Goal: Transaction & Acquisition: Obtain resource

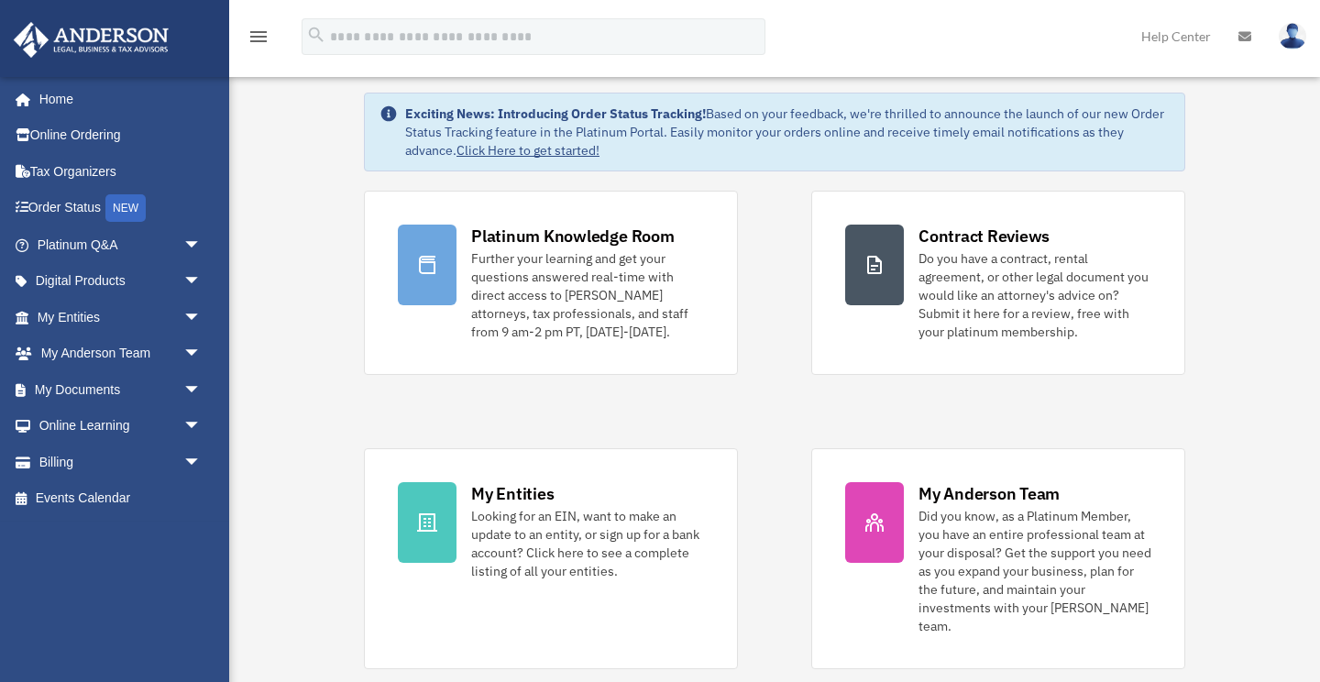
scroll to position [67, 0]
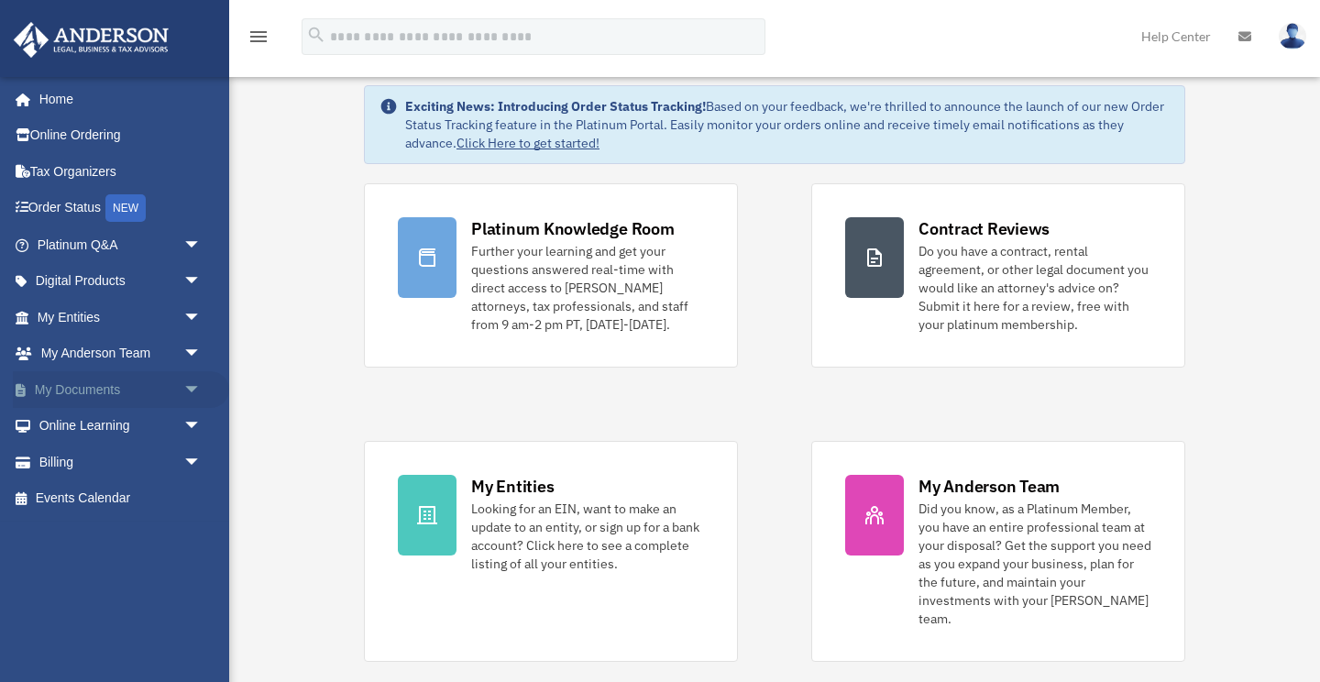
click at [183, 382] on span "arrow_drop_down" at bounding box center [201, 390] width 37 height 38
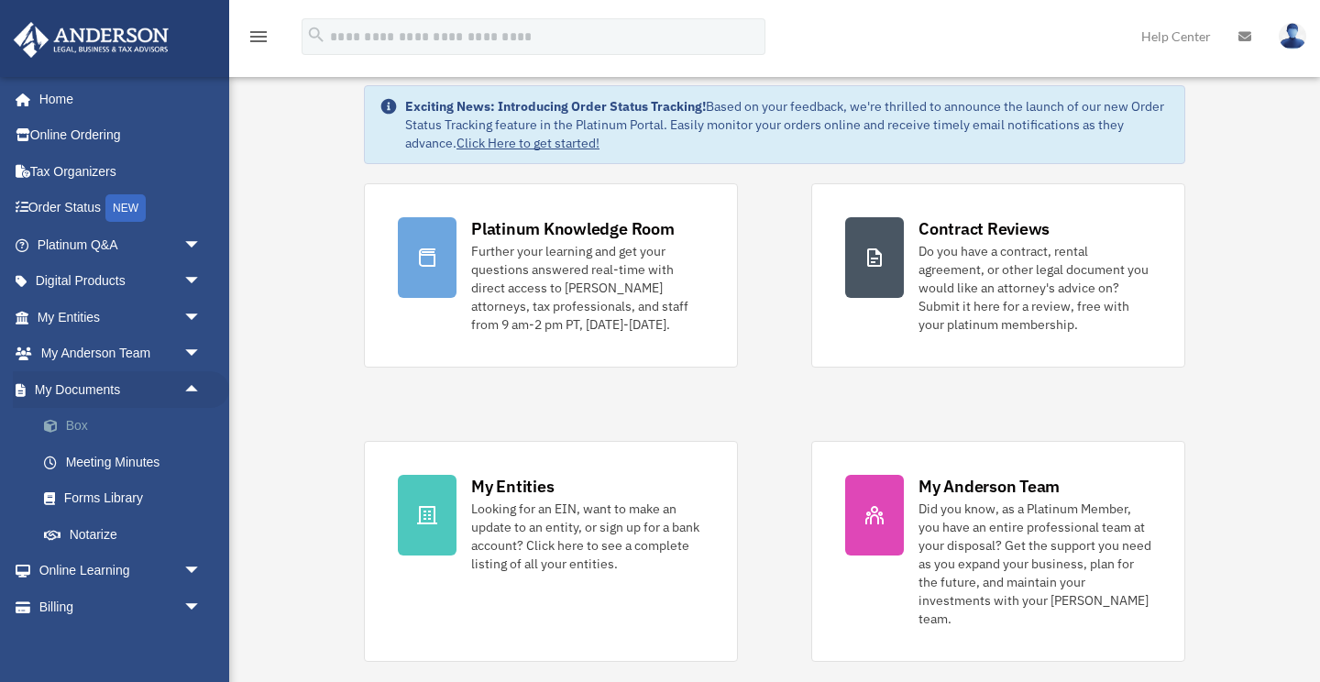
click at [76, 421] on link "Box" at bounding box center [128, 426] width 204 height 37
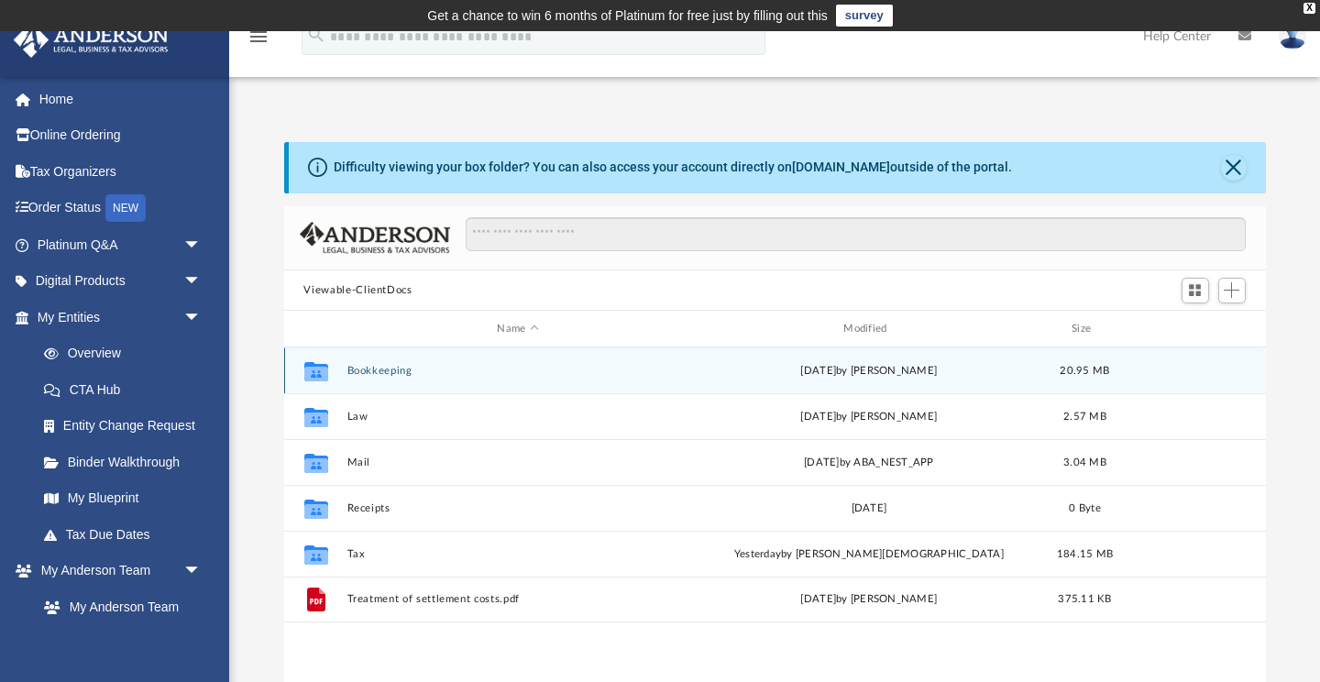
scroll to position [417, 982]
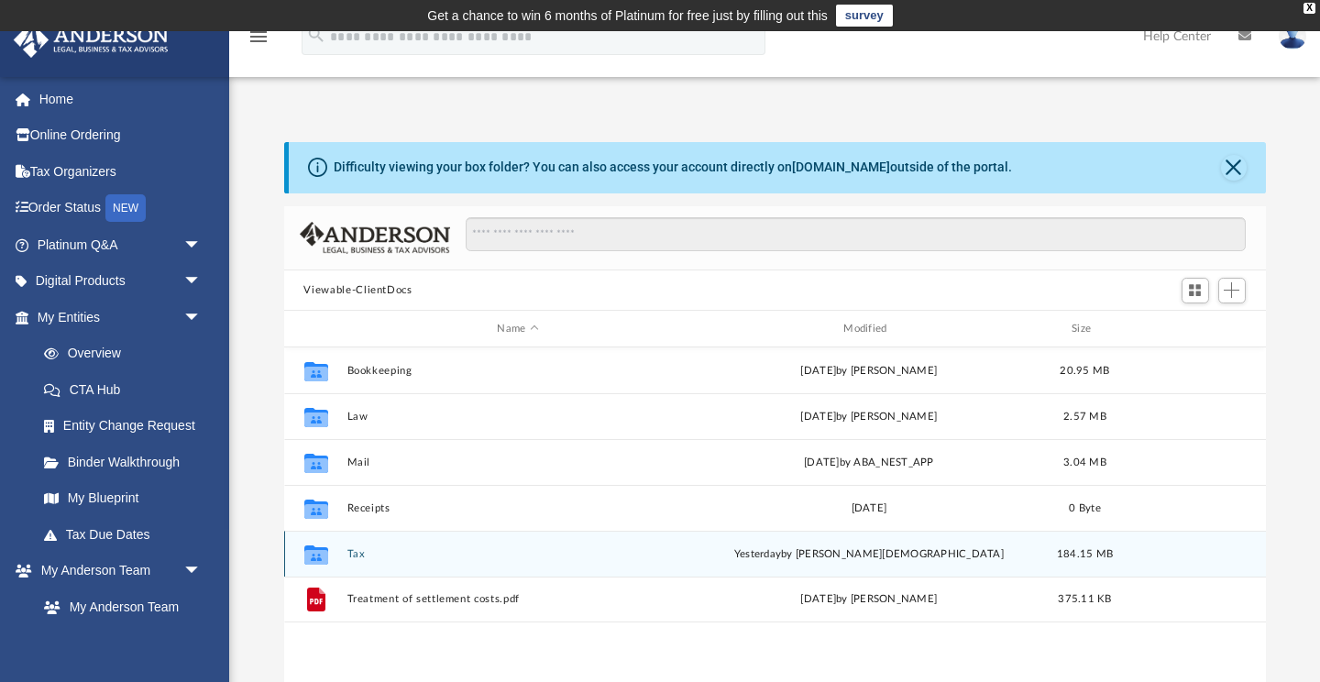
click at [353, 552] on button "Tax" at bounding box center [518, 554] width 343 height 12
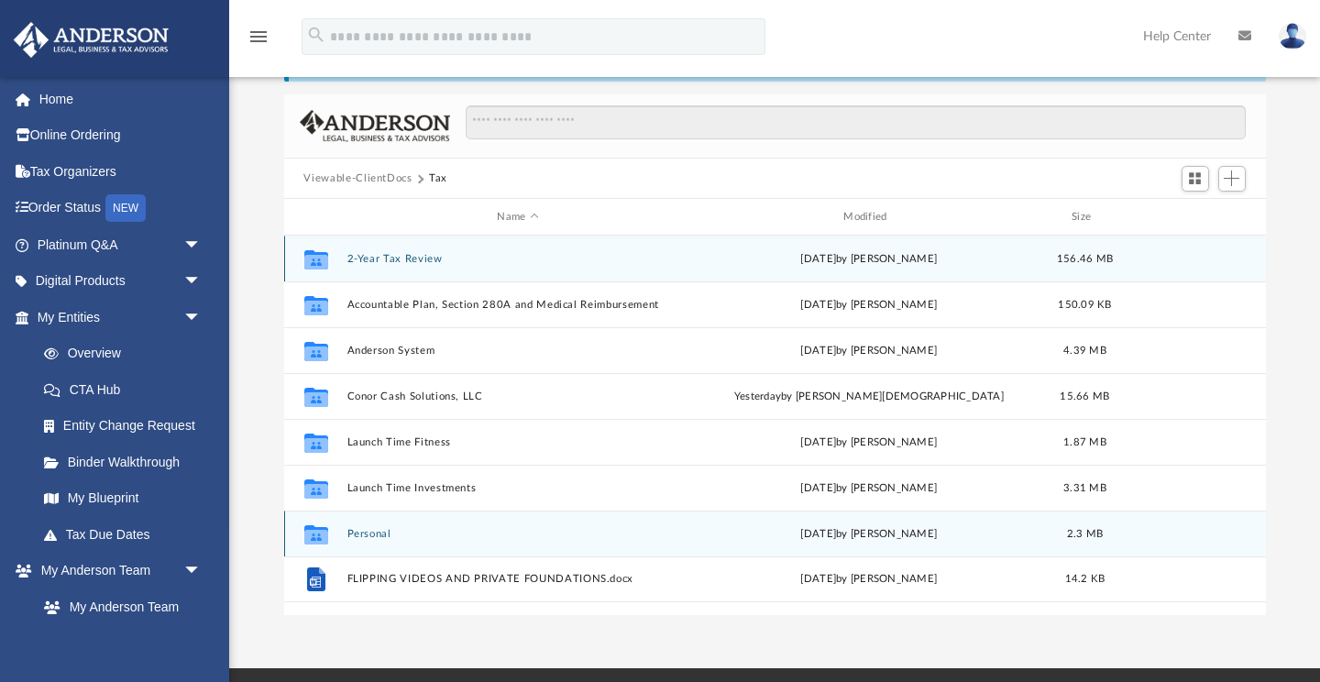
scroll to position [99, 0]
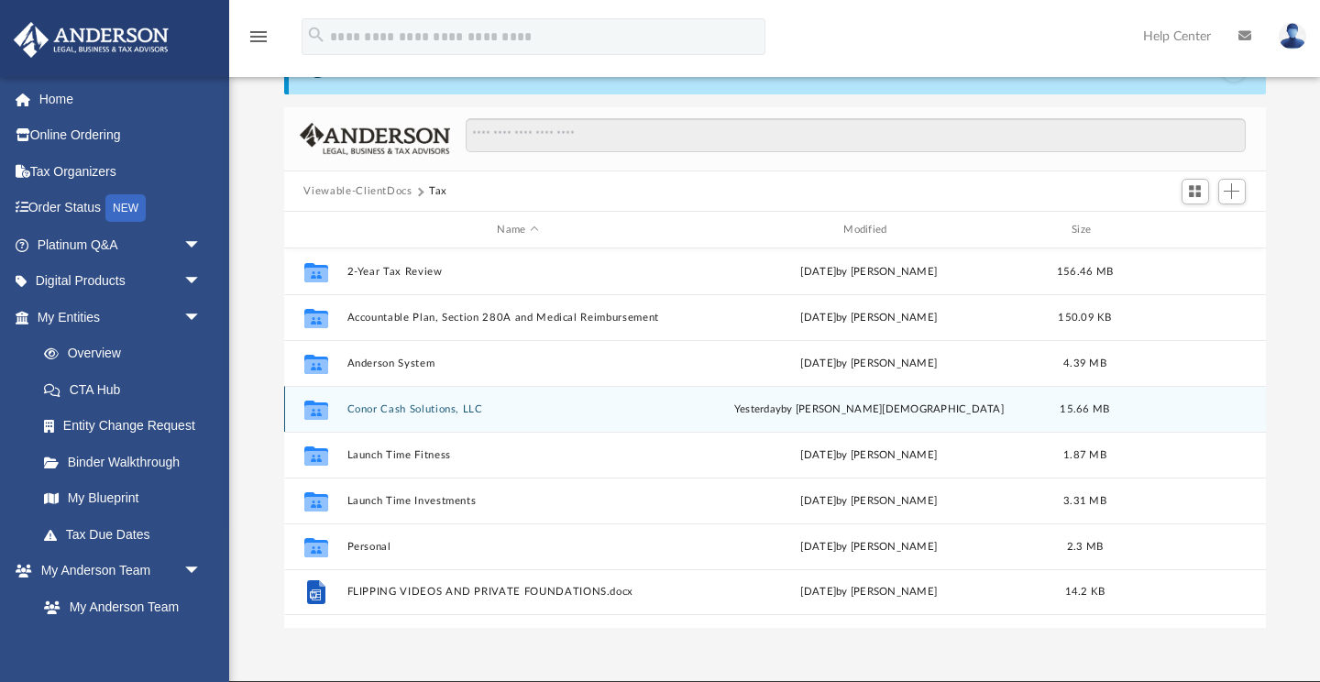
click at [387, 414] on button "Conor Cash Solutions, LLC" at bounding box center [518, 409] width 343 height 12
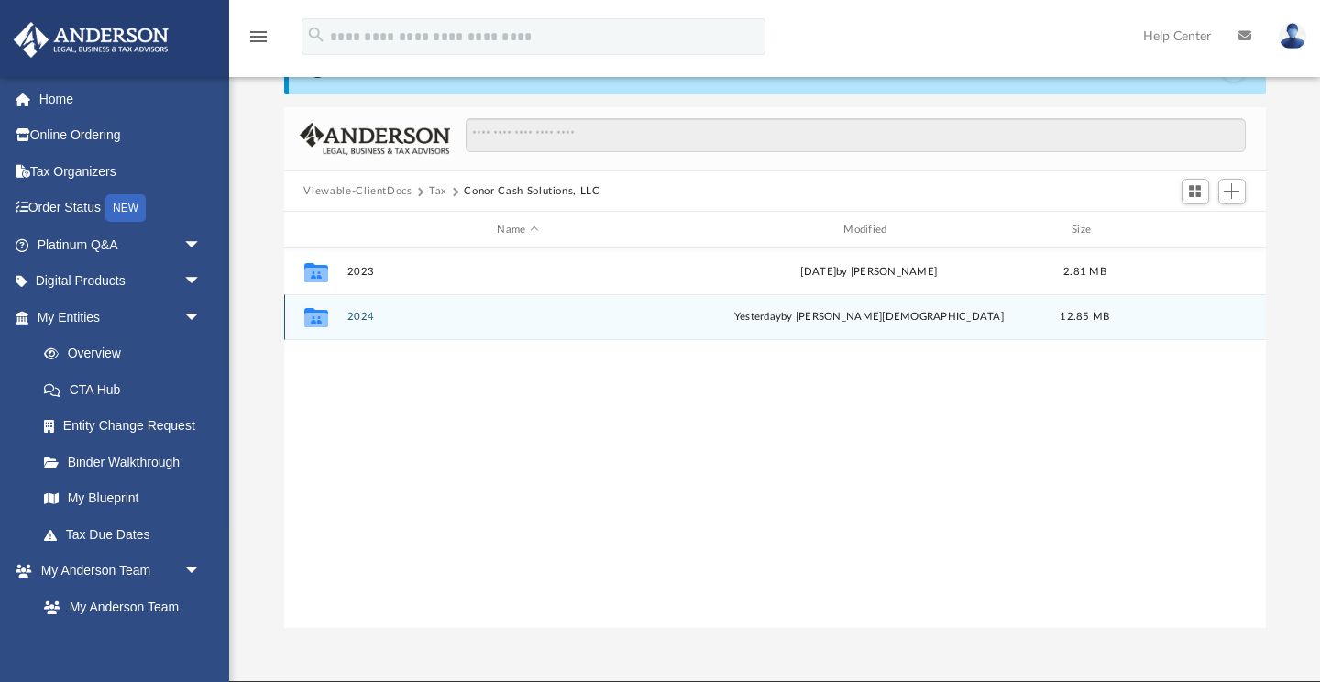
click at [364, 315] on button "2024" at bounding box center [518, 318] width 343 height 12
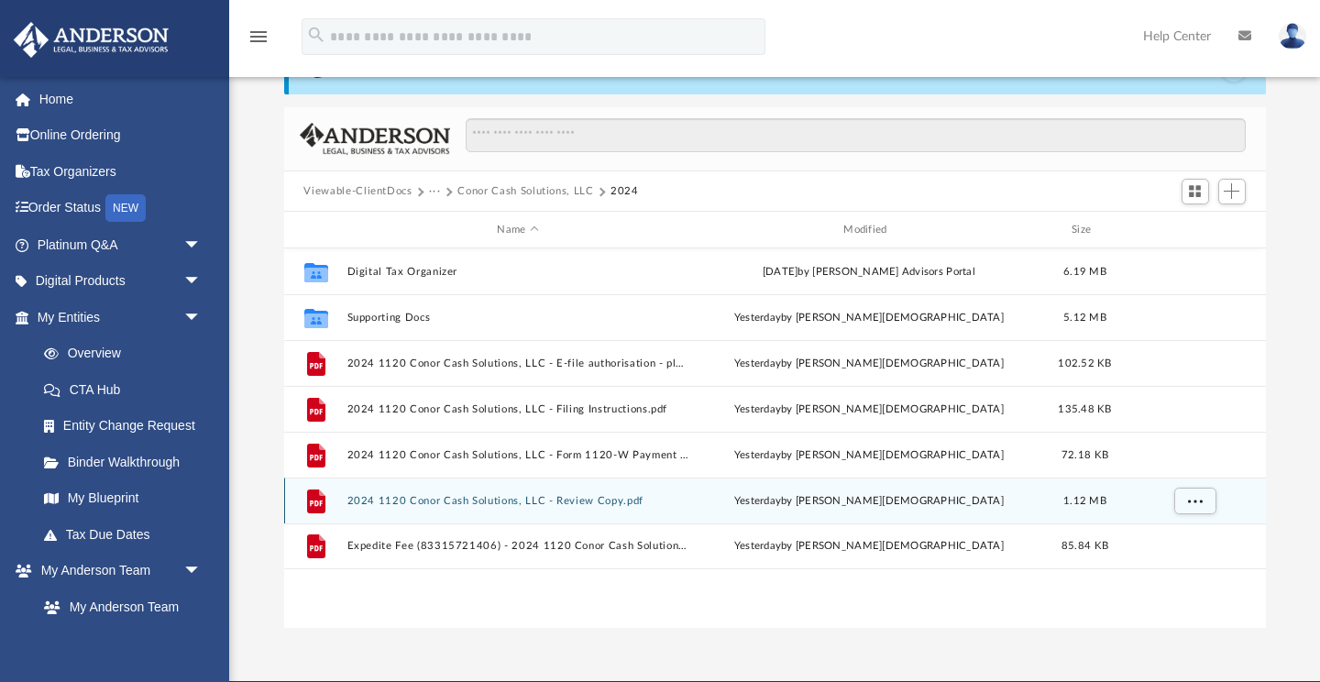
click at [450, 501] on button "2024 1120 Conor Cash Solutions, LLC - Review Copy.pdf" at bounding box center [518, 501] width 343 height 12
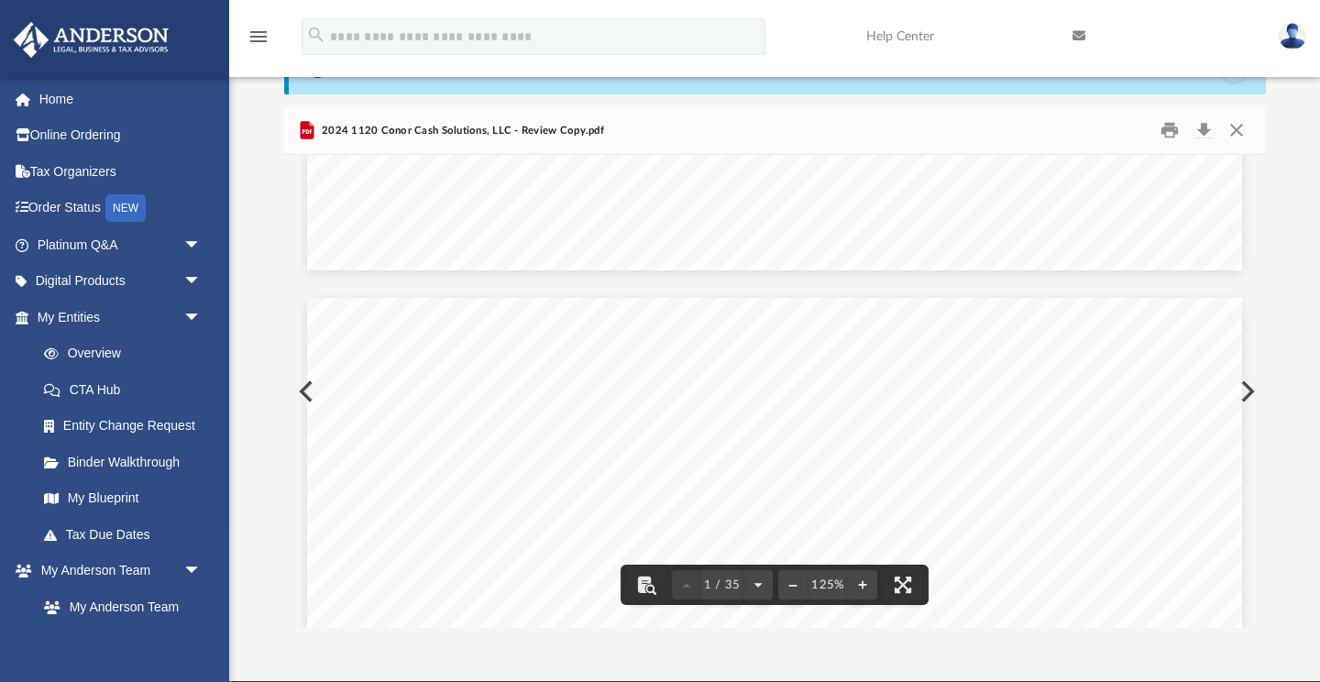
scroll to position [1408, 0]
click at [1235, 127] on button "Close" at bounding box center [1236, 130] width 33 height 28
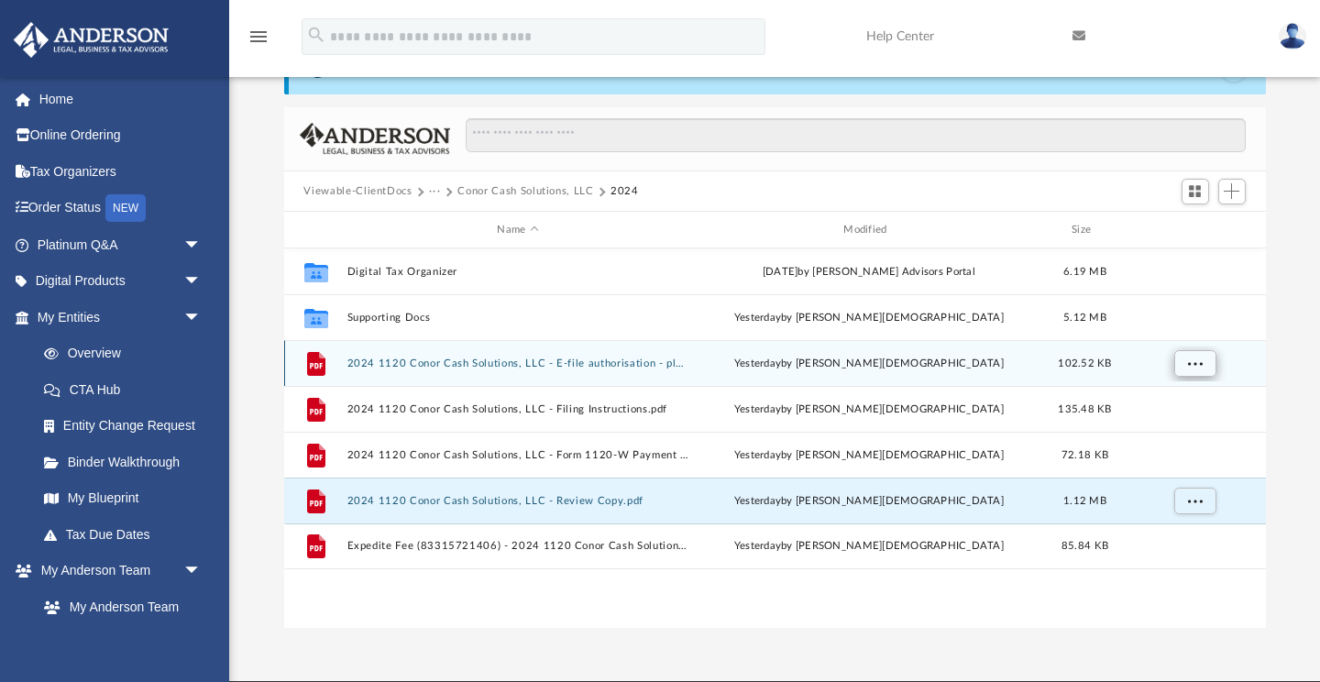
click at [1197, 363] on span "More options" at bounding box center [1194, 364] width 15 height 10
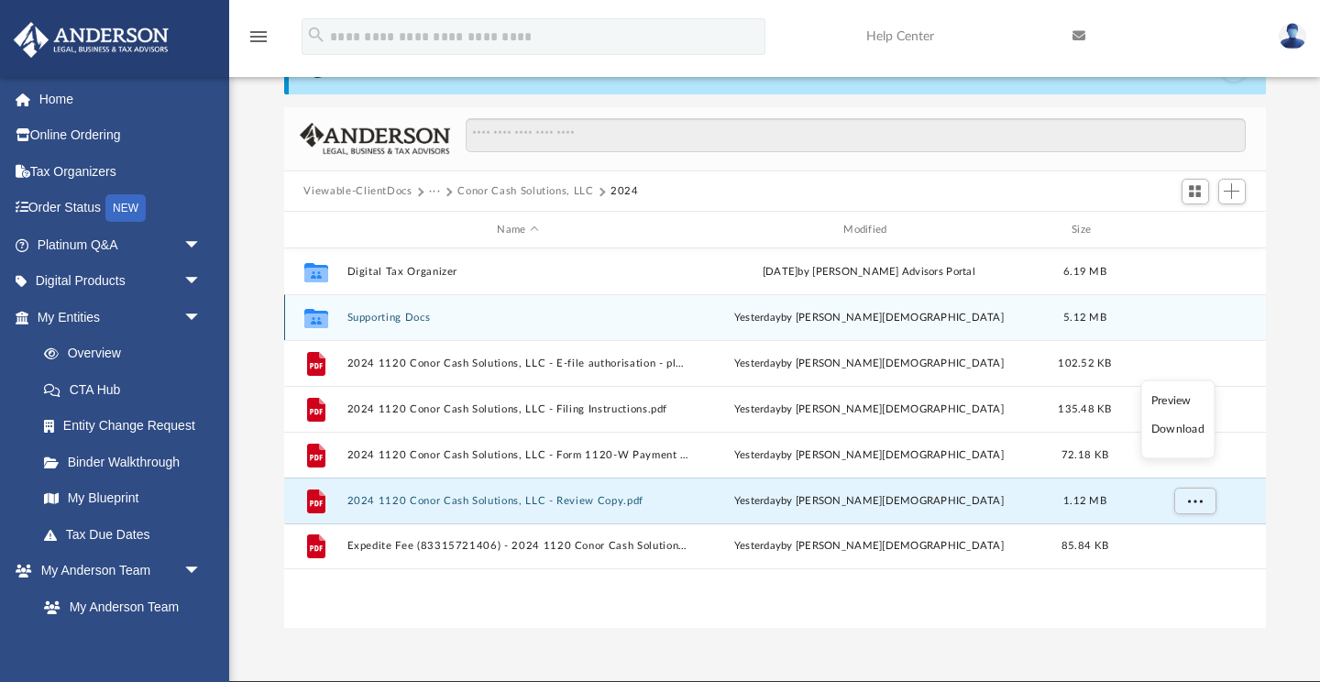
click at [379, 316] on button "Supporting Docs" at bounding box center [518, 318] width 343 height 12
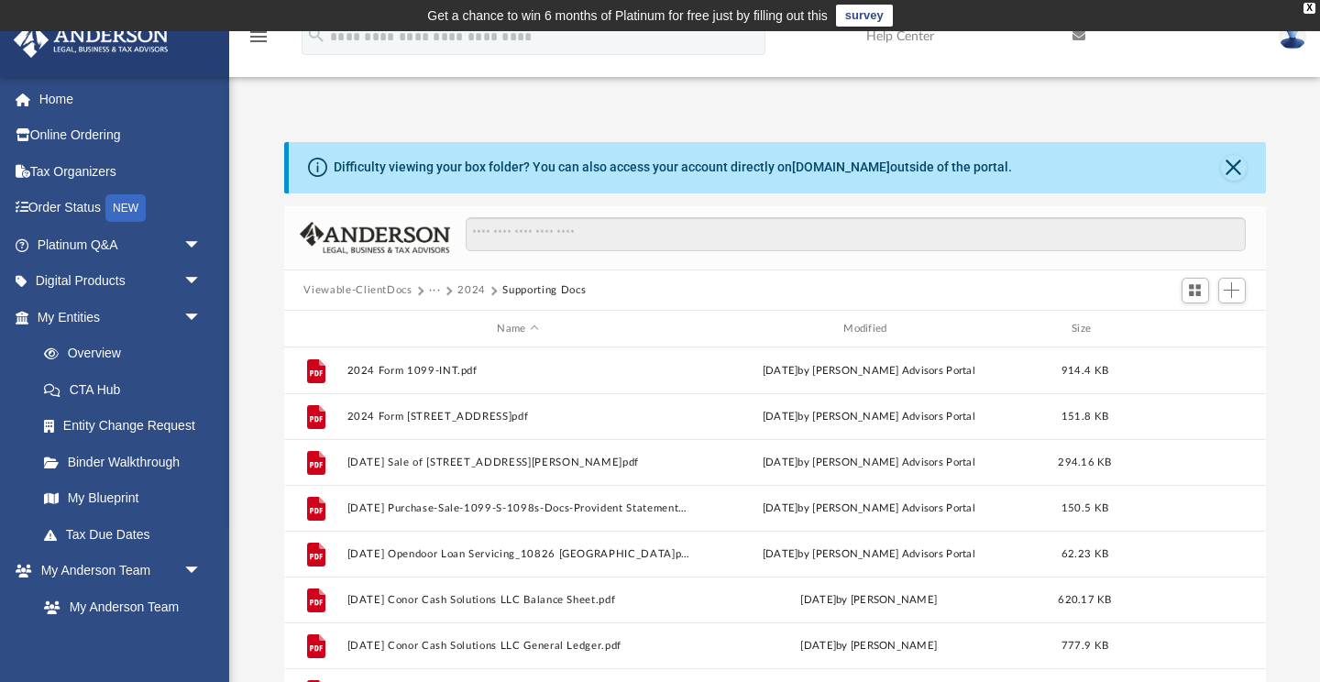
scroll to position [0, 0]
click at [472, 292] on button "2024" at bounding box center [472, 290] width 28 height 17
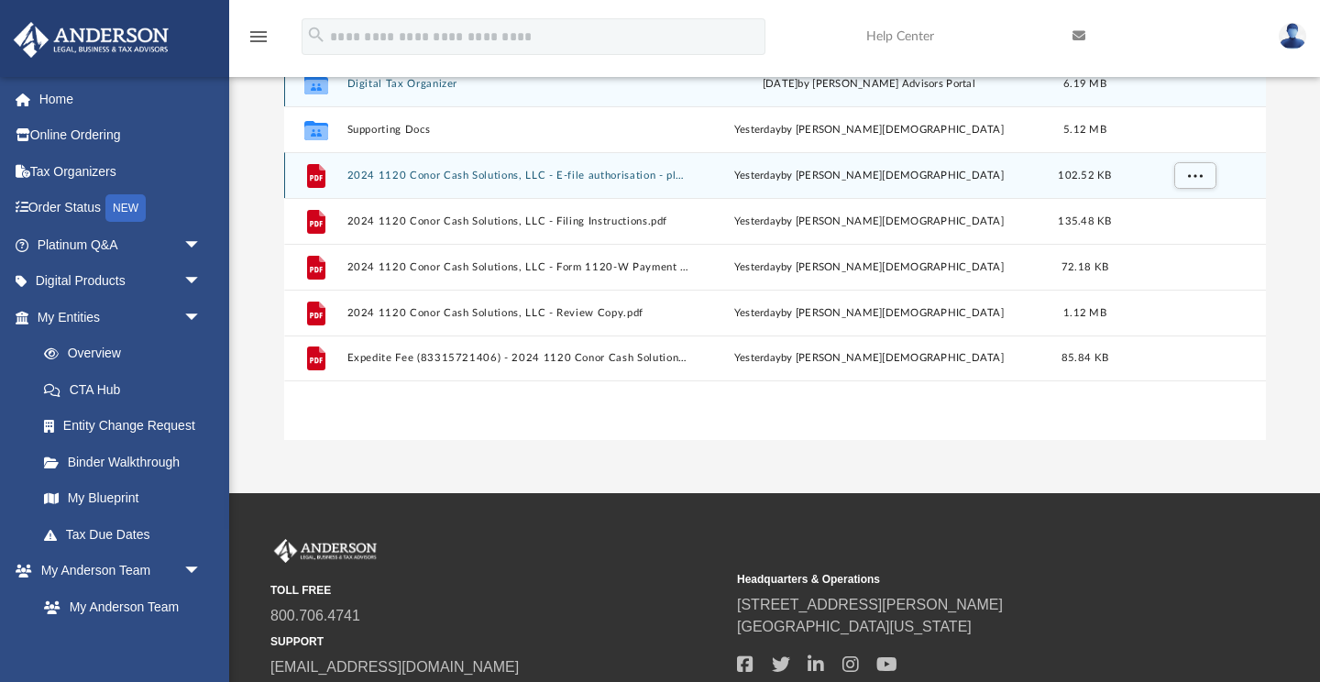
scroll to position [288, 0]
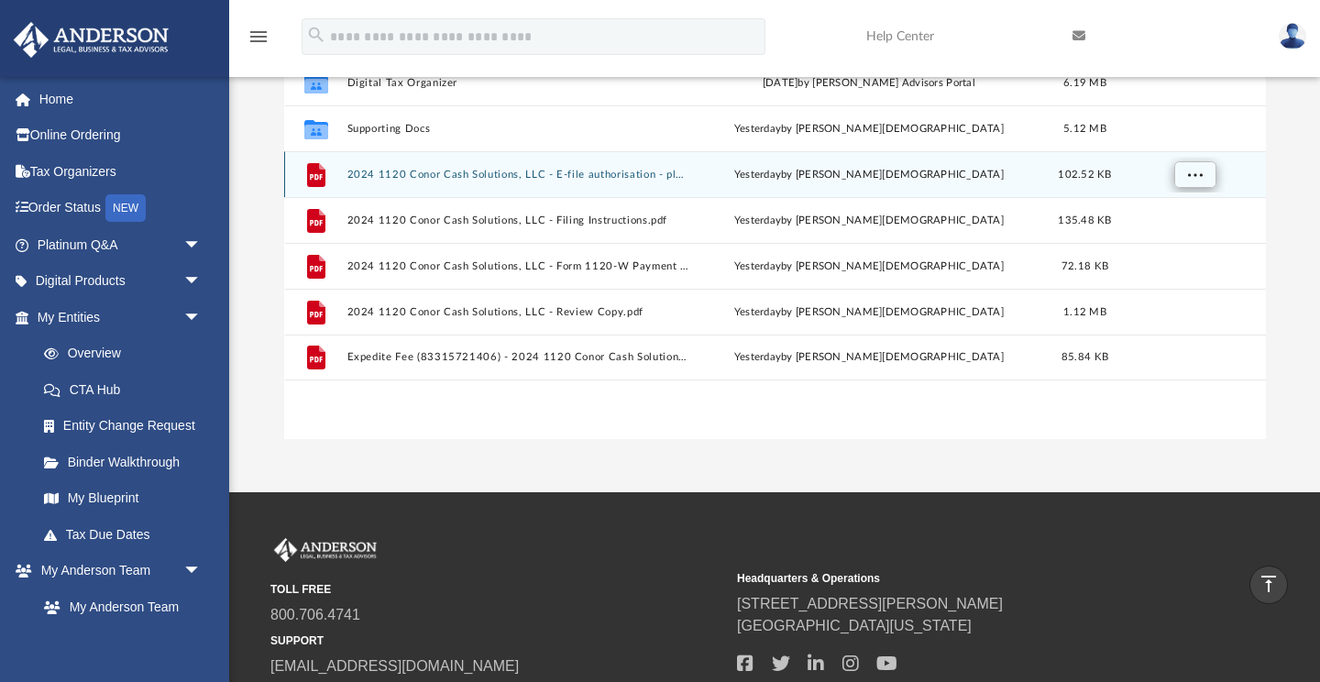
click at [1198, 175] on span "More options" at bounding box center [1194, 175] width 15 height 10
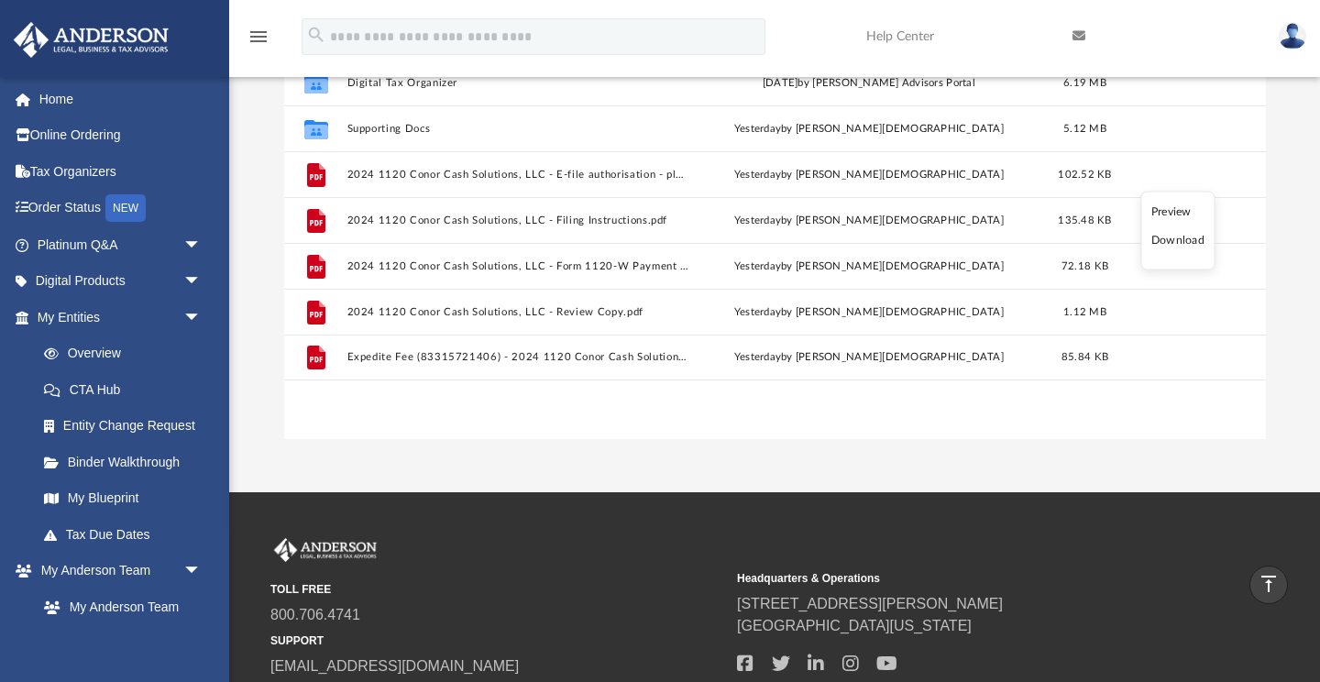
click at [1174, 243] on li "Download" at bounding box center [1178, 240] width 53 height 19
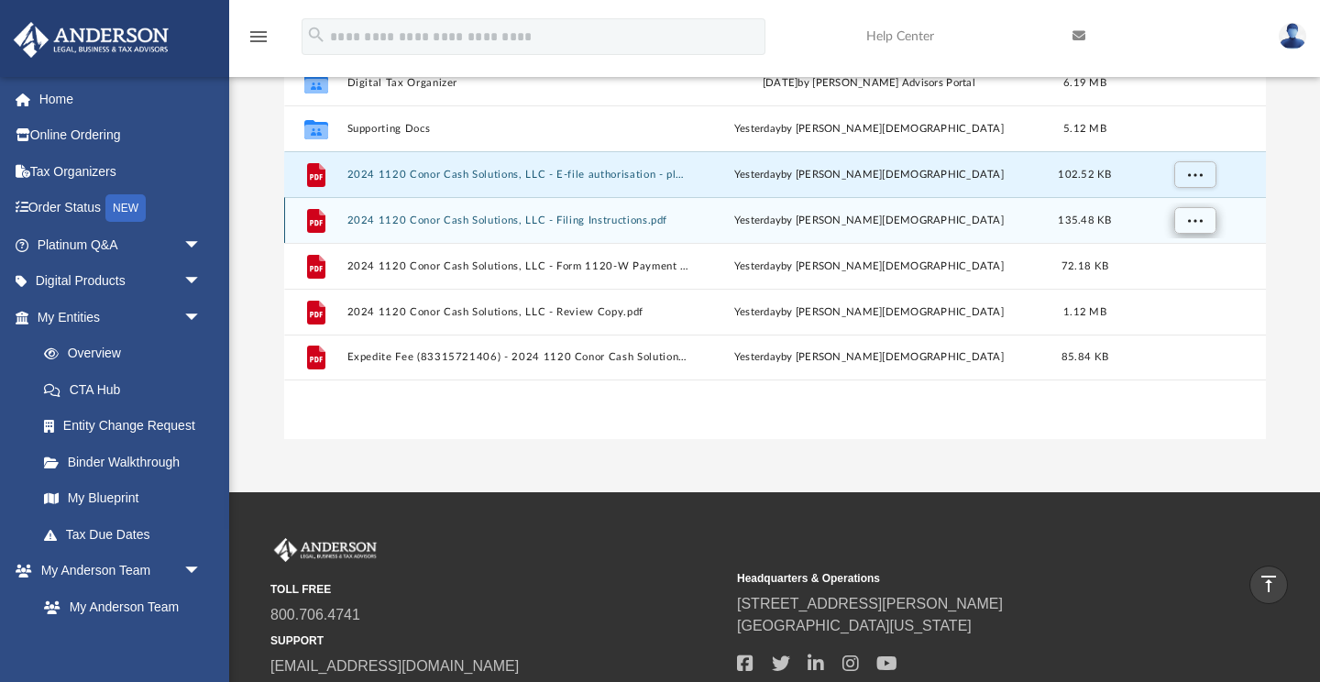
click at [1198, 222] on span "More options" at bounding box center [1194, 220] width 15 height 10
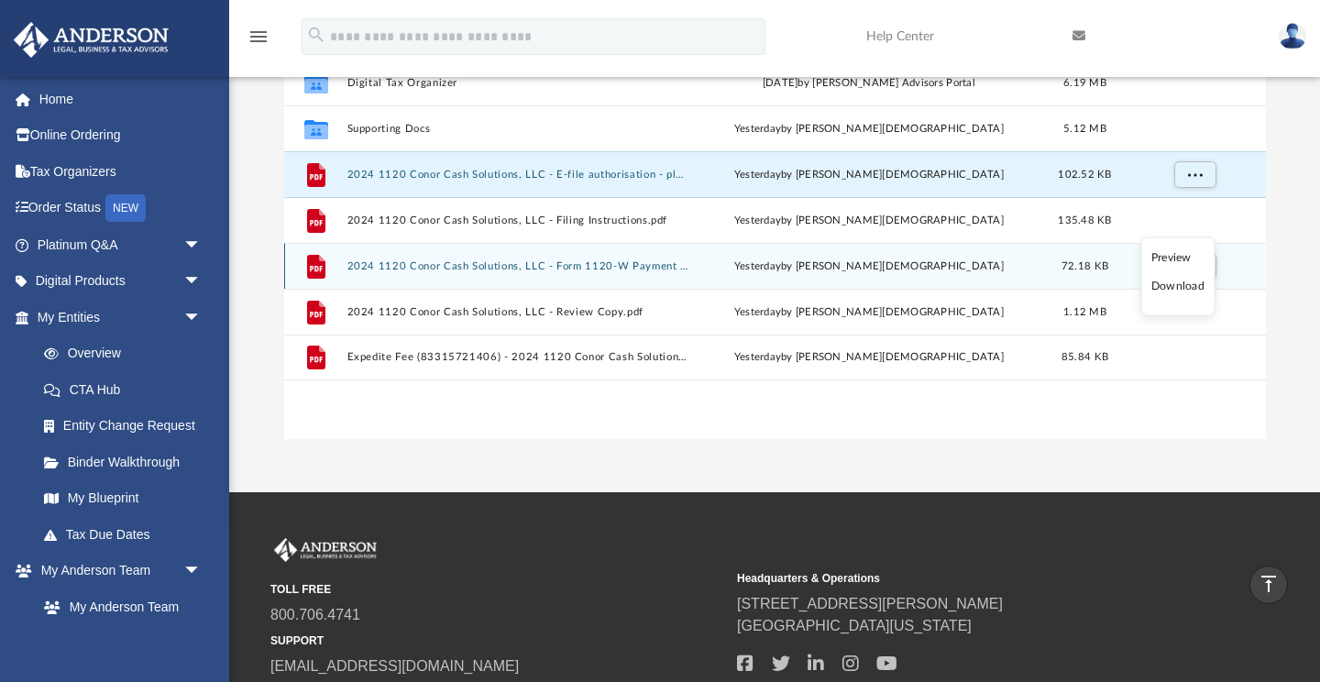
click at [1188, 287] on li "Download" at bounding box center [1178, 286] width 53 height 19
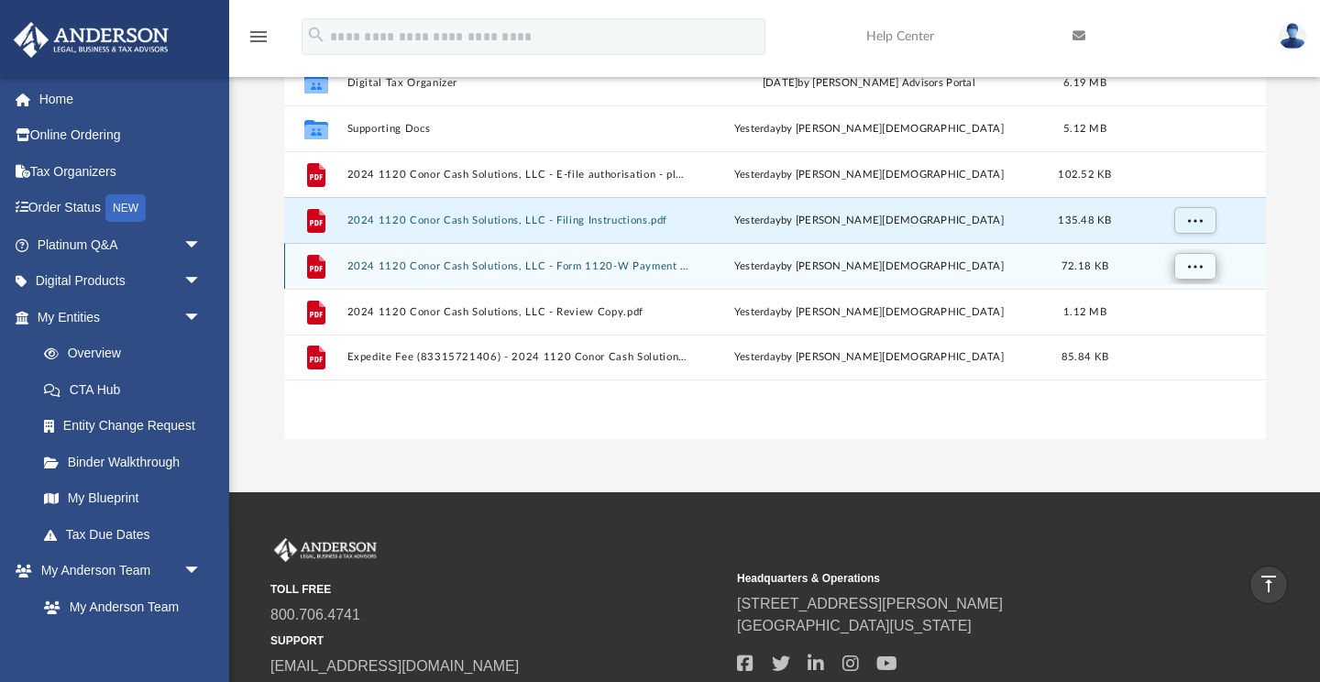
click at [1198, 265] on span "More options" at bounding box center [1194, 266] width 15 height 10
click at [1192, 263] on span "More options" at bounding box center [1194, 266] width 15 height 10
click at [1198, 265] on span "More options" at bounding box center [1194, 266] width 15 height 10
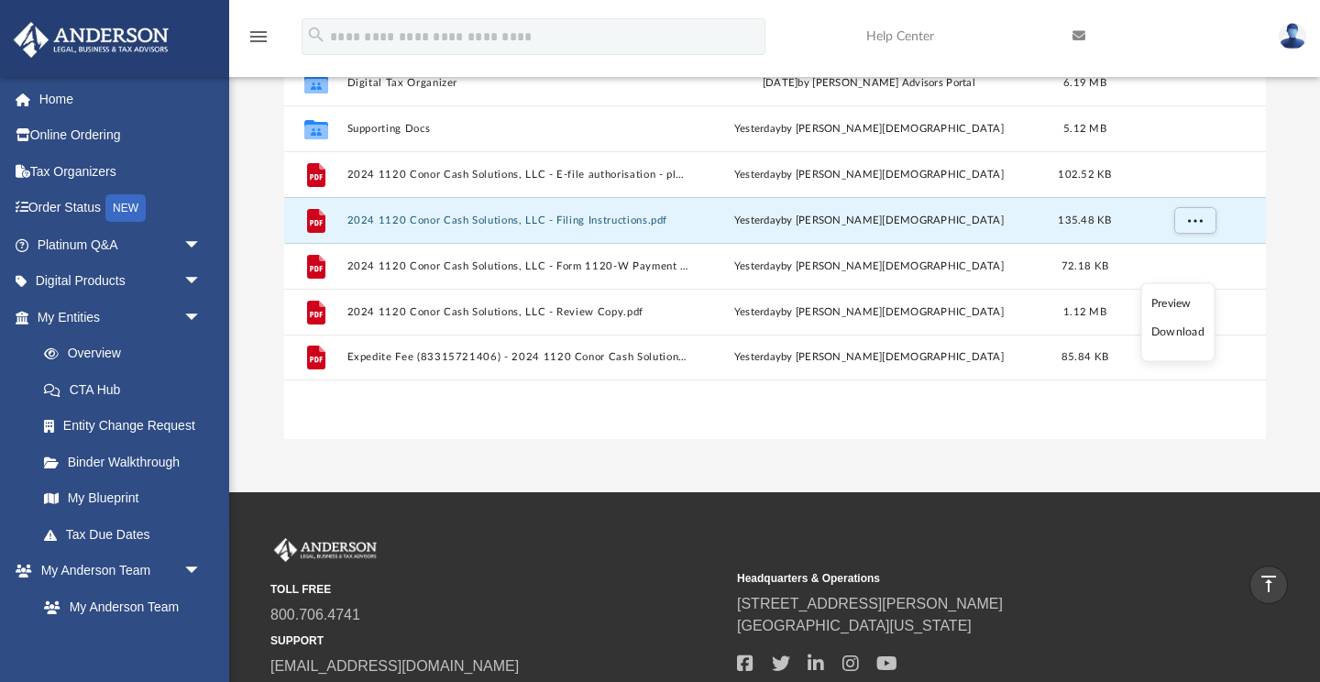
click at [1185, 332] on li "Download" at bounding box center [1178, 332] width 53 height 19
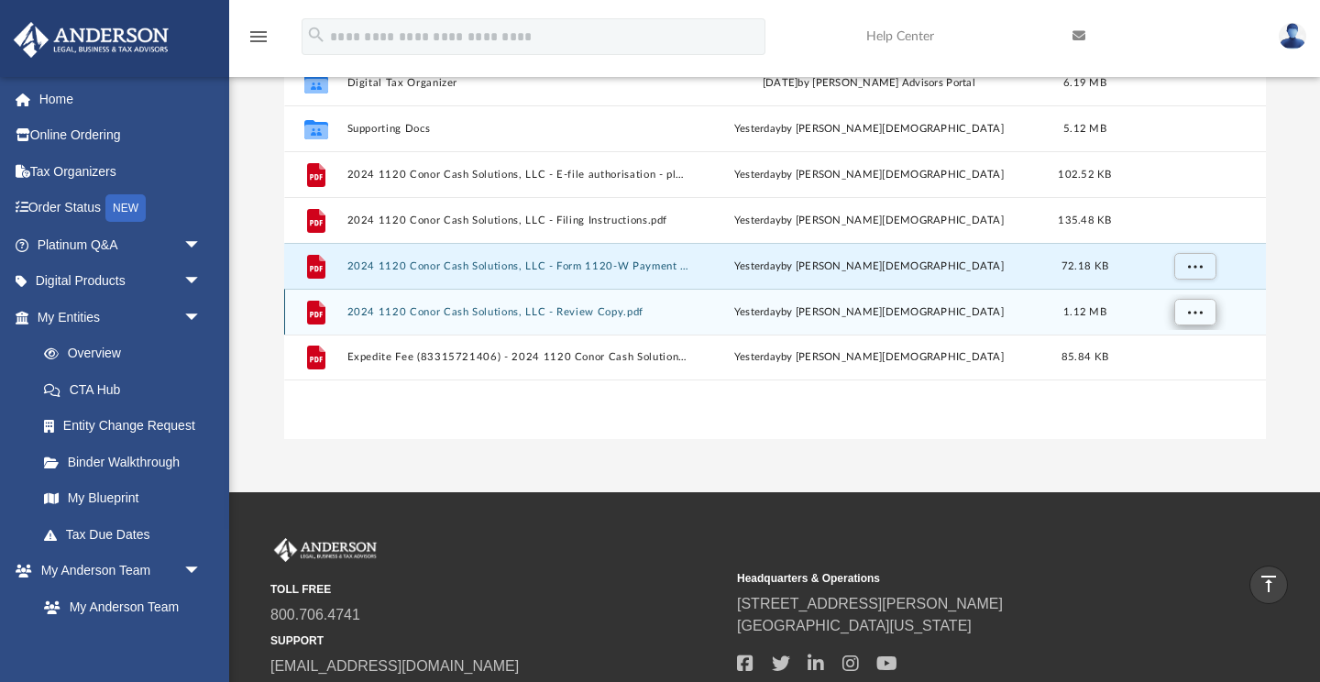
click at [1195, 308] on span "More options" at bounding box center [1194, 312] width 15 height 10
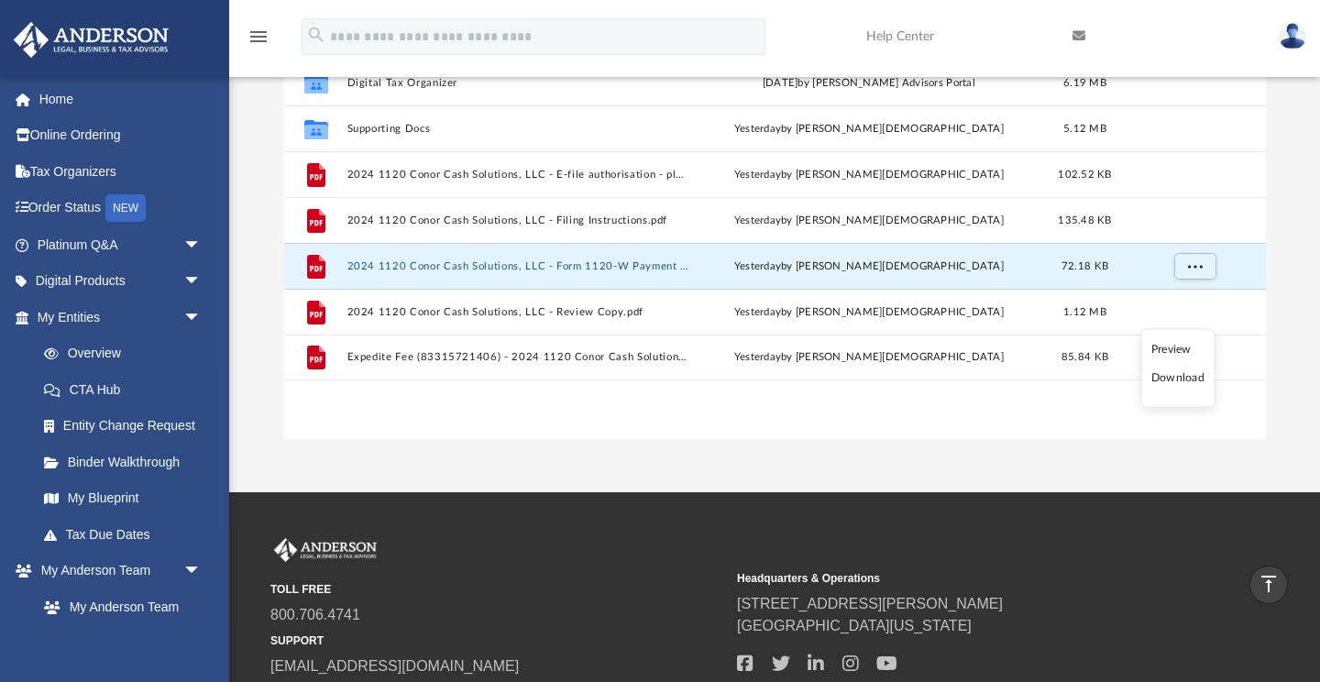
click at [1184, 379] on li "Download" at bounding box center [1178, 378] width 53 height 19
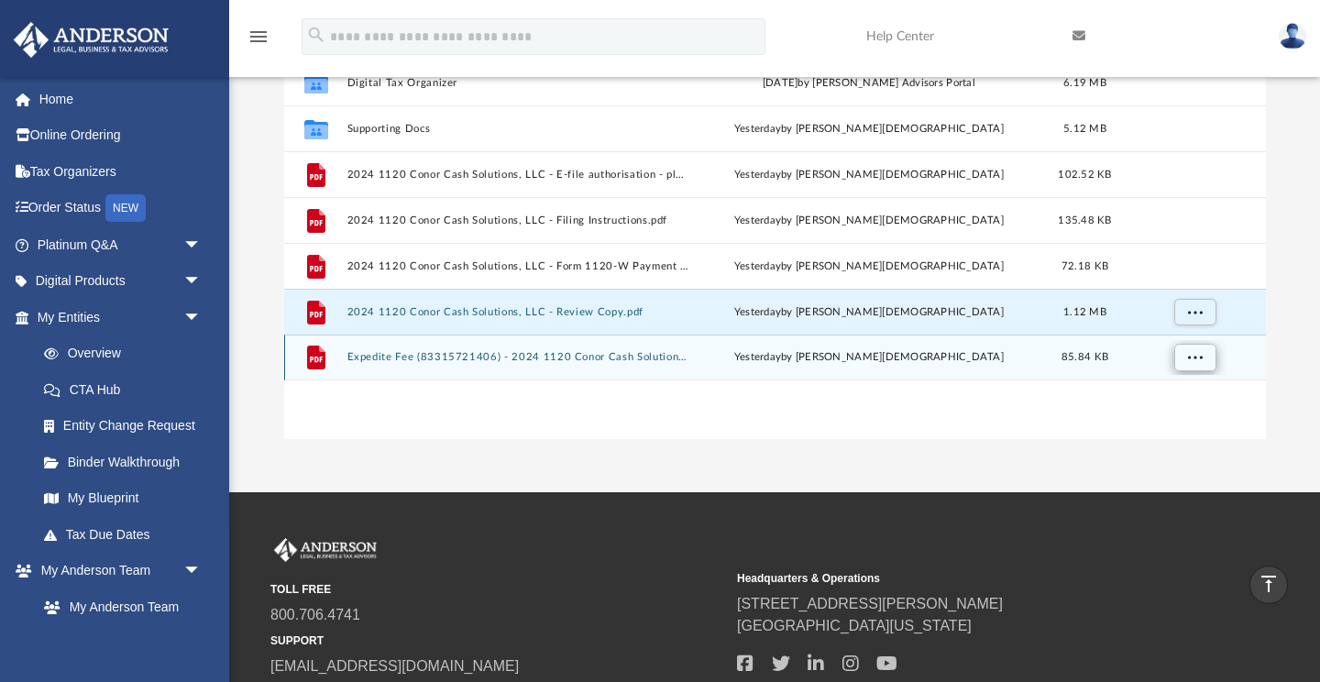
click at [1197, 359] on span "More options" at bounding box center [1194, 357] width 15 height 10
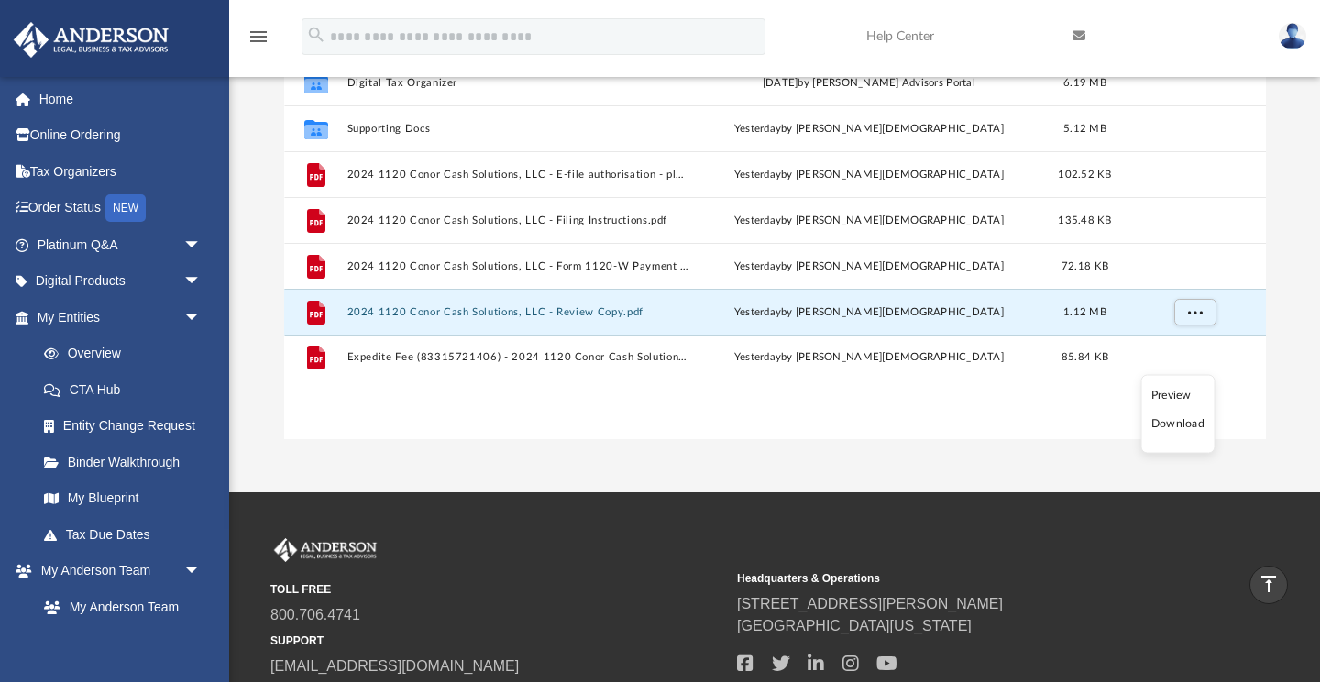
click at [1184, 423] on li "Download" at bounding box center [1178, 423] width 53 height 19
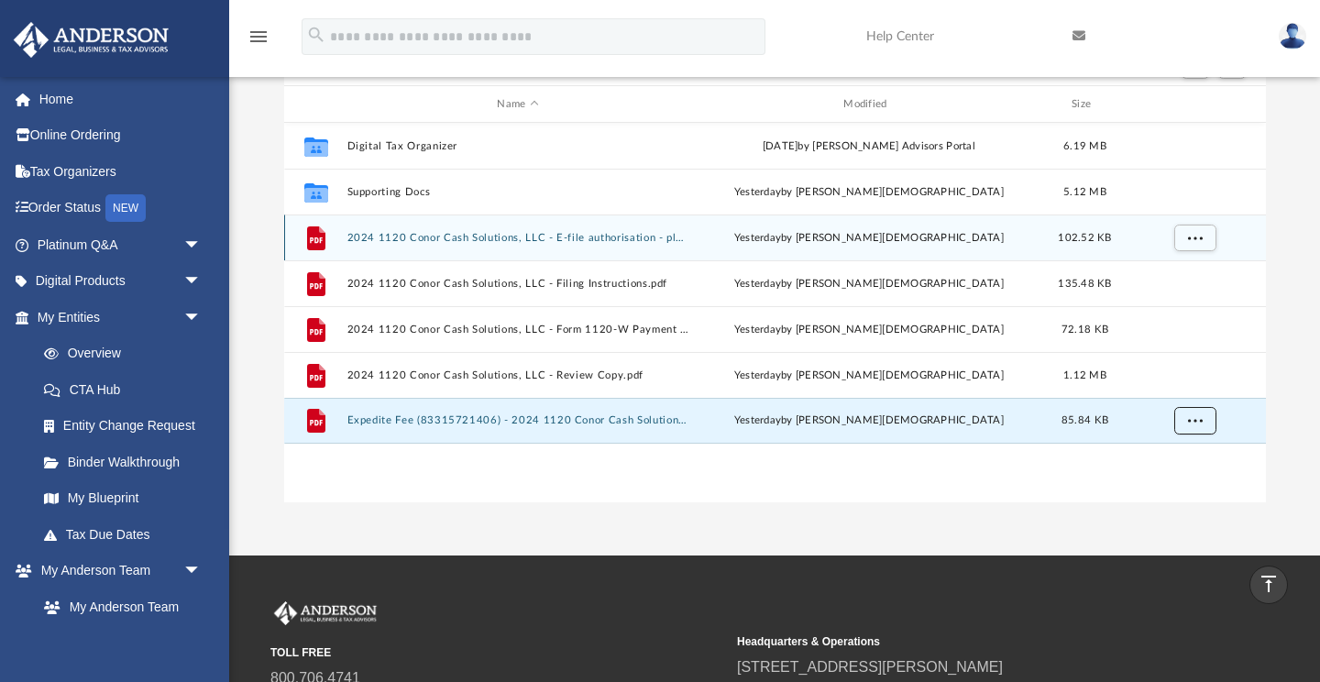
scroll to position [221, 0]
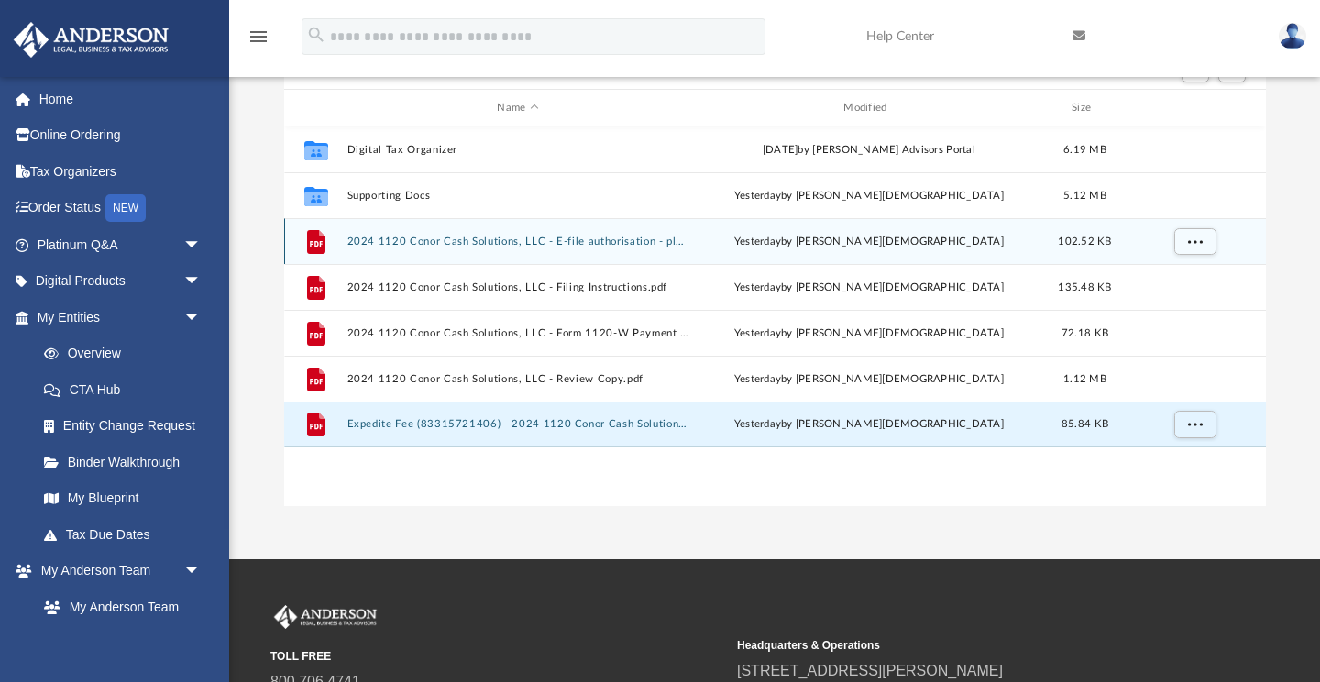
click at [409, 241] on button "2024 1120 Conor Cash Solutions, LLC - E-file authorisation - please sign.pdf" at bounding box center [518, 242] width 343 height 12
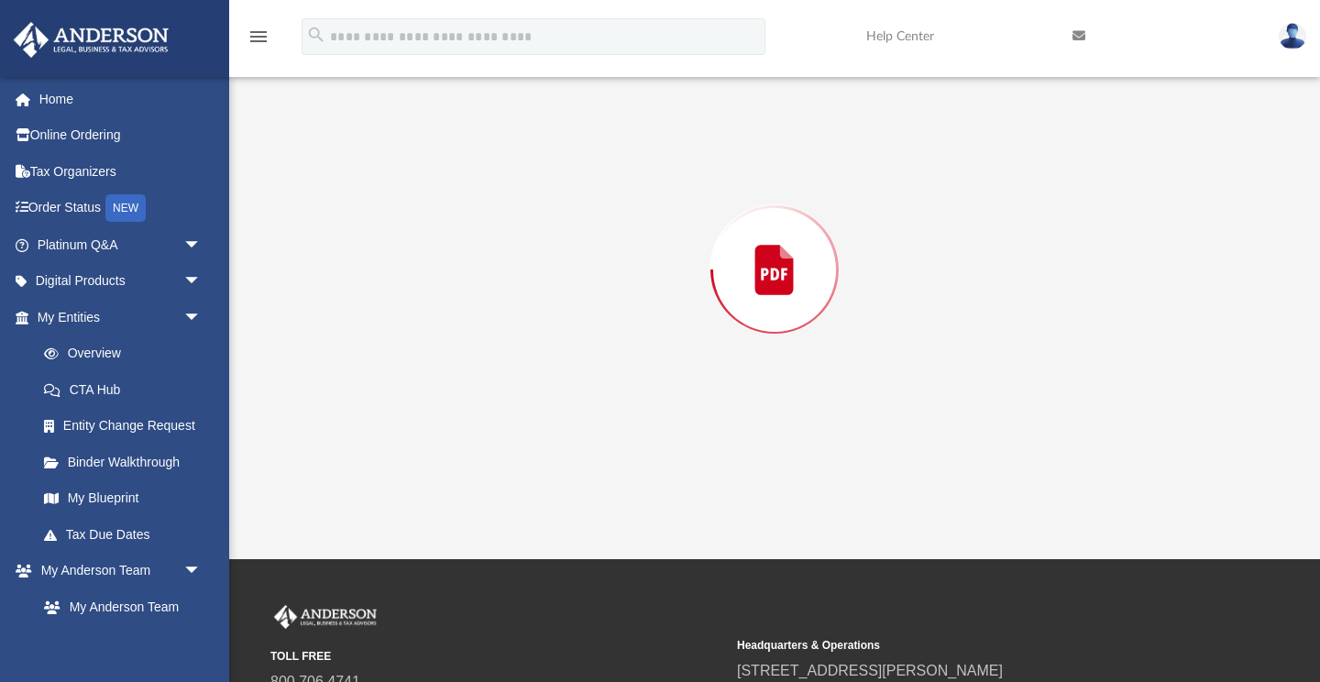
scroll to position [206, 0]
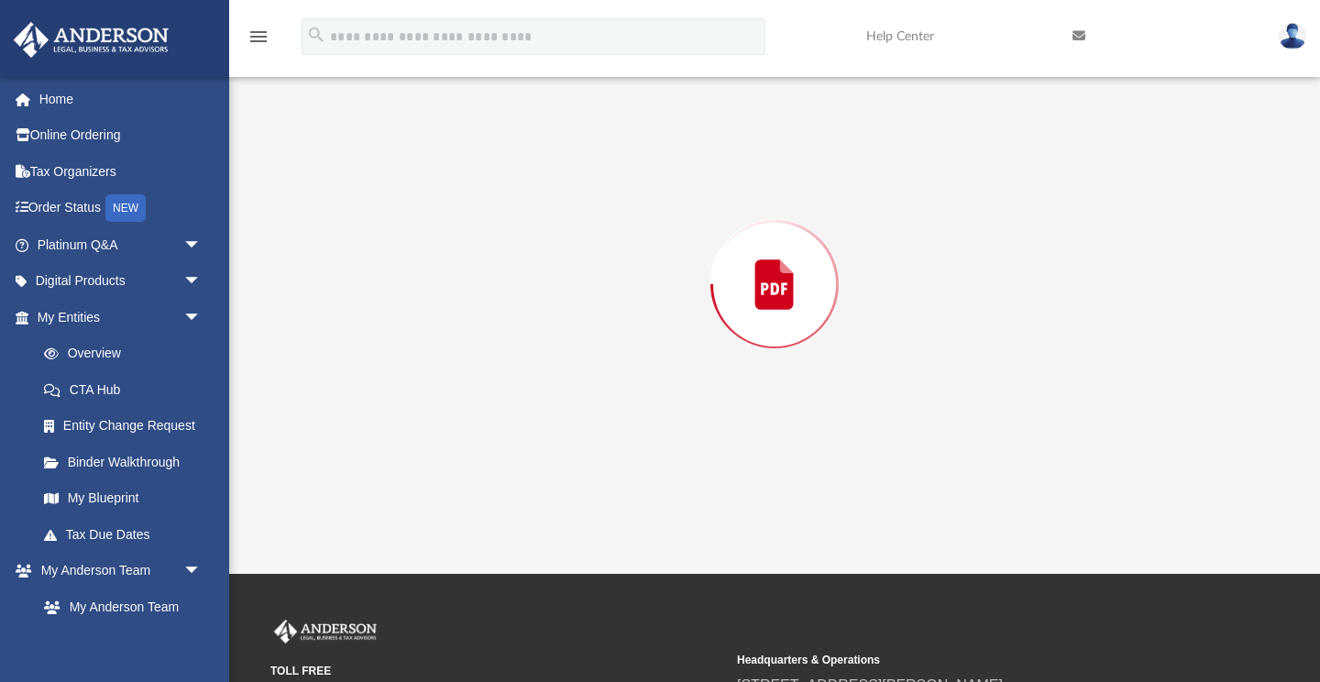
click at [409, 241] on div "Preview" at bounding box center [775, 284] width 982 height 473
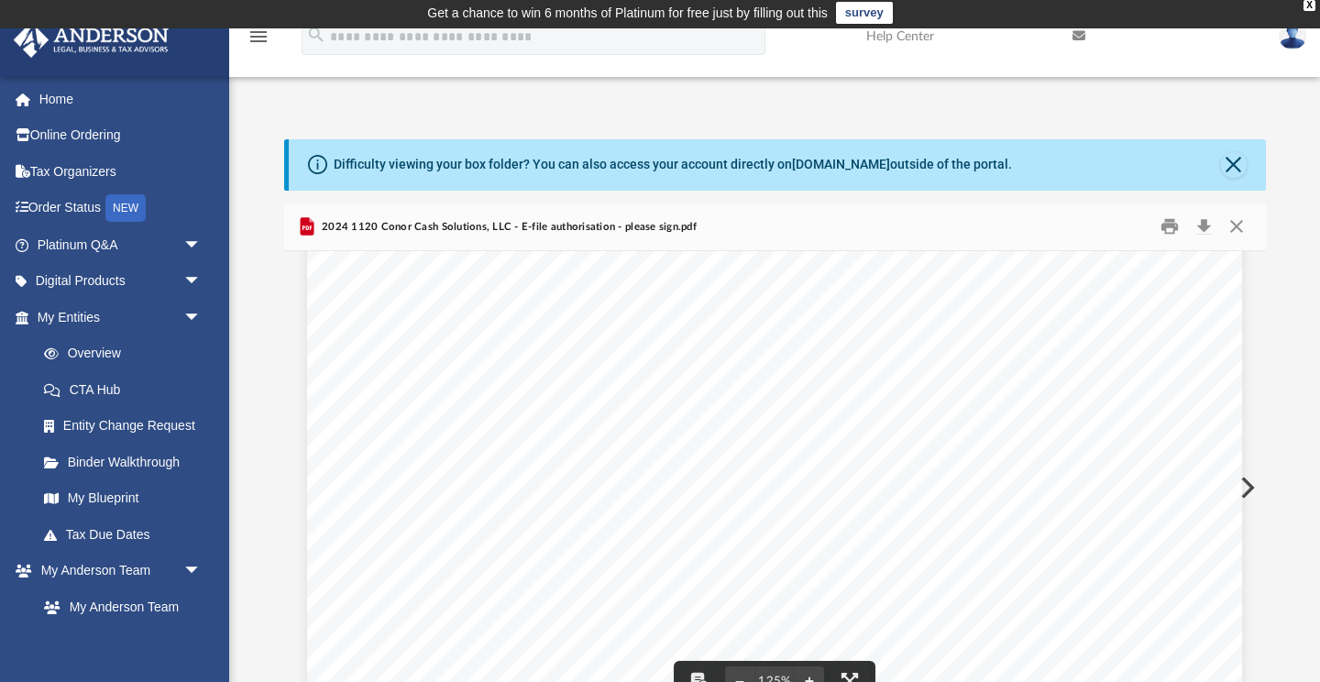
scroll to position [589, 0]
click at [1205, 225] on button "Download" at bounding box center [1204, 227] width 33 height 28
click at [603, 220] on span "2024 1120 Conor Cash Solutions, LLC - E-file authorisation - please sign.pdf" at bounding box center [507, 227] width 379 height 17
click at [1236, 226] on button "Close" at bounding box center [1236, 227] width 33 height 28
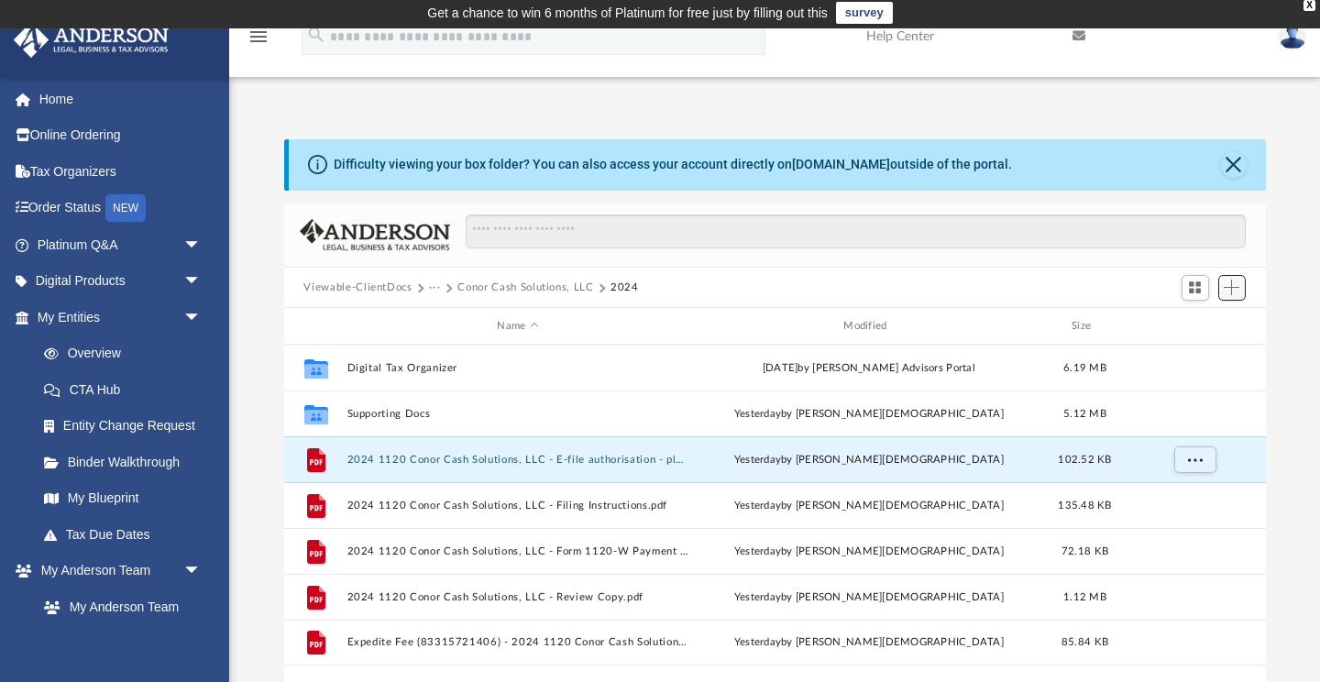
click at [1233, 290] on span "Add" at bounding box center [1232, 288] width 16 height 16
click at [1200, 325] on li "Upload" at bounding box center [1205, 324] width 59 height 19
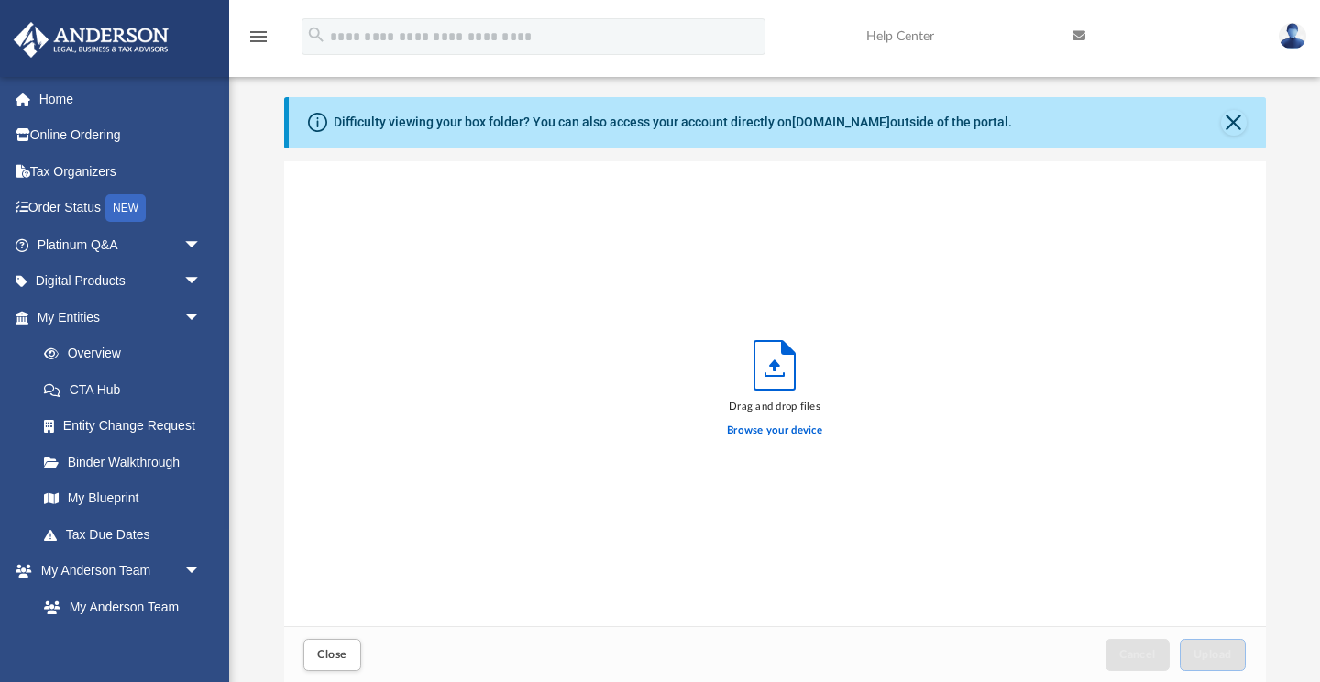
scroll to position [465, 982]
click at [775, 369] on icon "Upload" at bounding box center [774, 366] width 11 height 12
click at [779, 436] on label "Browse your device" at bounding box center [774, 431] width 95 height 17
click at [0, 0] on input "Browse your device" at bounding box center [0, 0] width 0 height 0
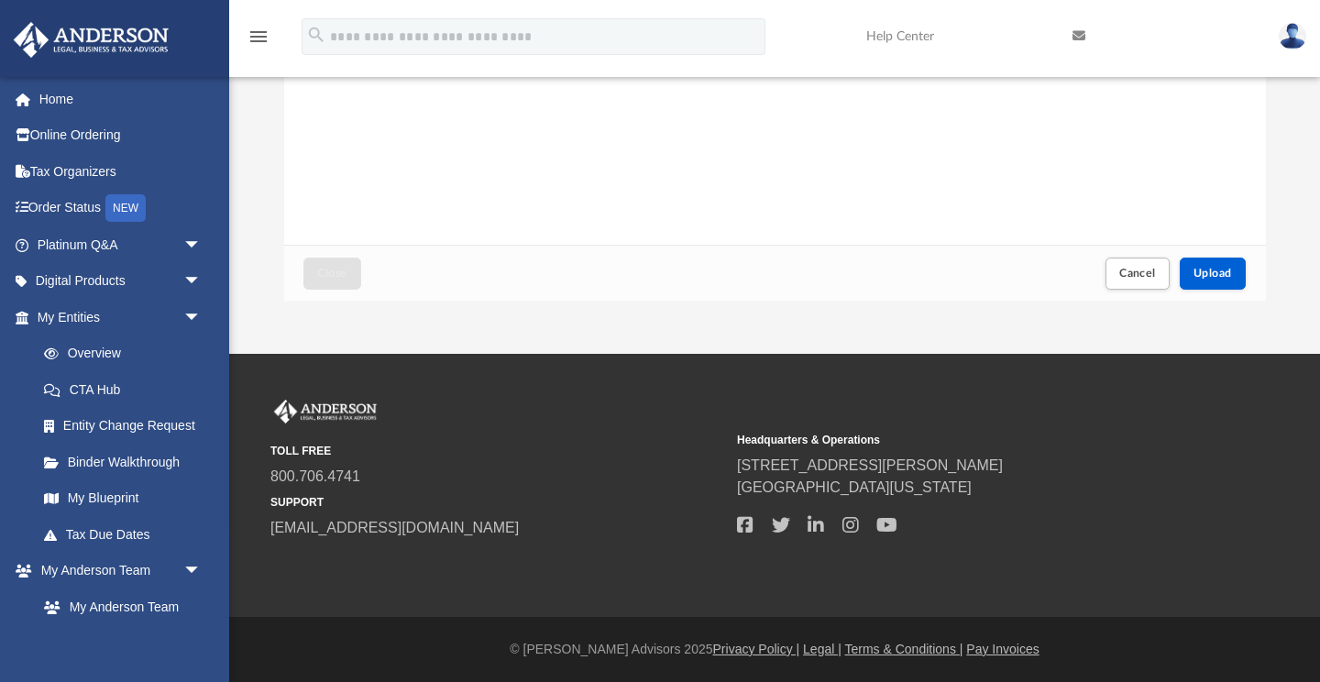
click at [1102, 443] on small "Headquarters & Operations" at bounding box center [964, 440] width 454 height 17
click at [1220, 271] on span "Upload" at bounding box center [1213, 273] width 39 height 11
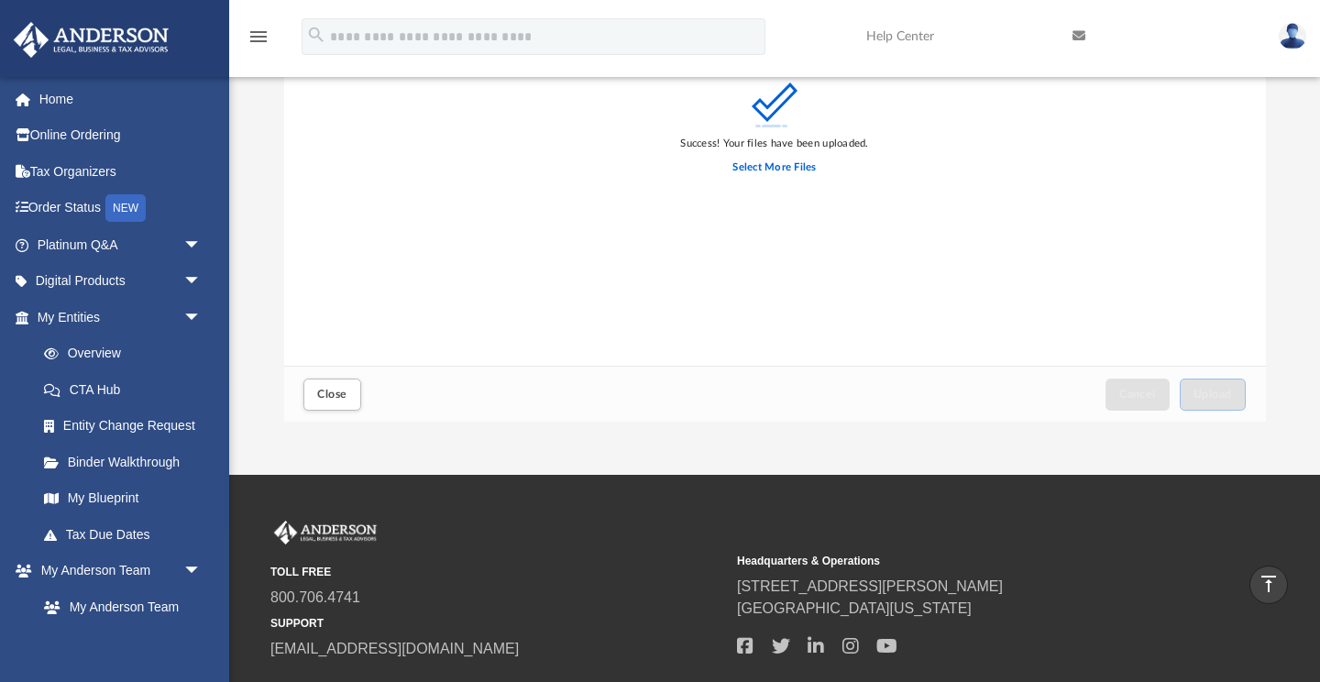
scroll to position [304, 0]
